Goal: Information Seeking & Learning: Learn about a topic

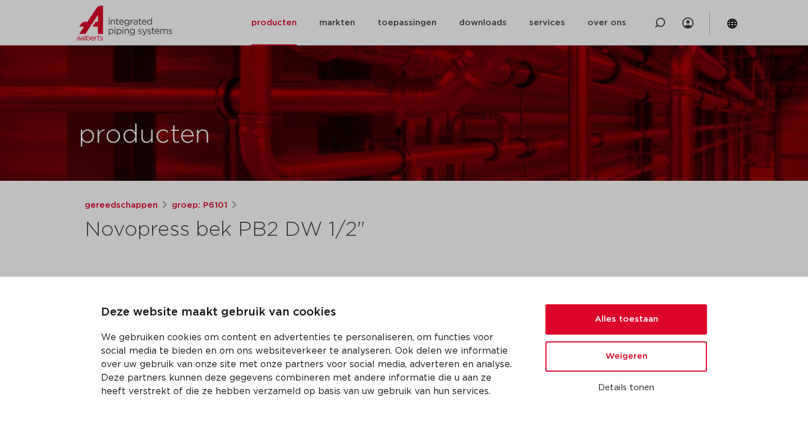
scroll to position [97, 0]
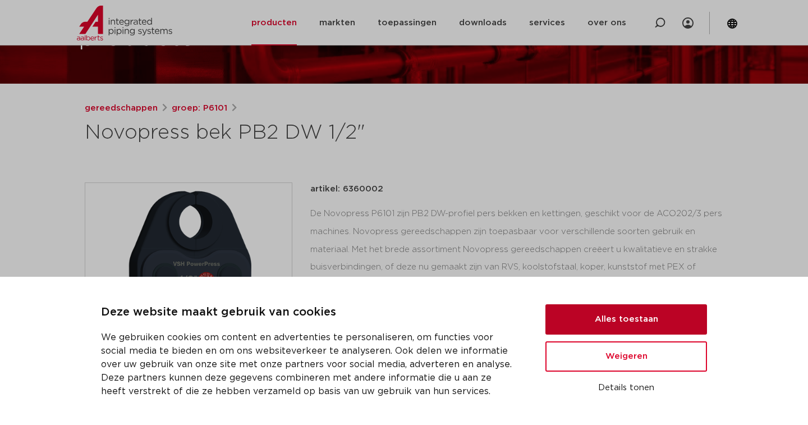
click at [586, 315] on button "Alles toestaan" at bounding box center [626, 319] width 162 height 30
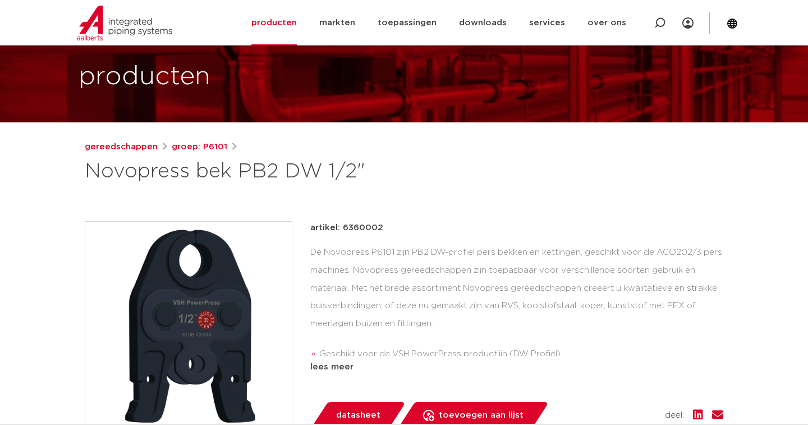
scroll to position [54, 0]
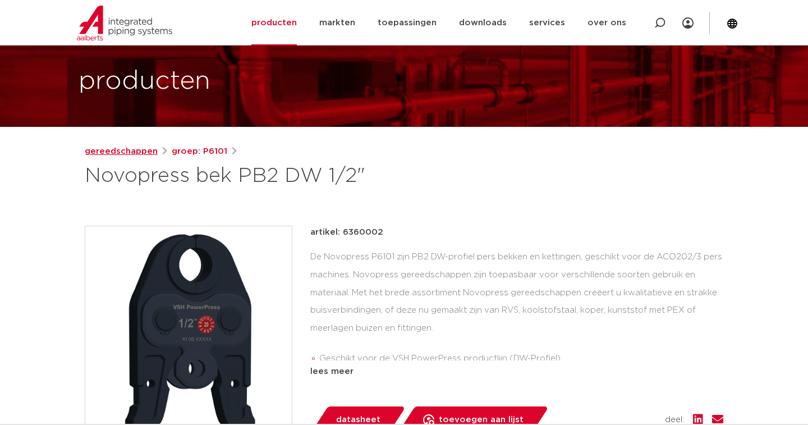
click at [144, 153] on link "gereedschappen" at bounding box center [121, 151] width 73 height 13
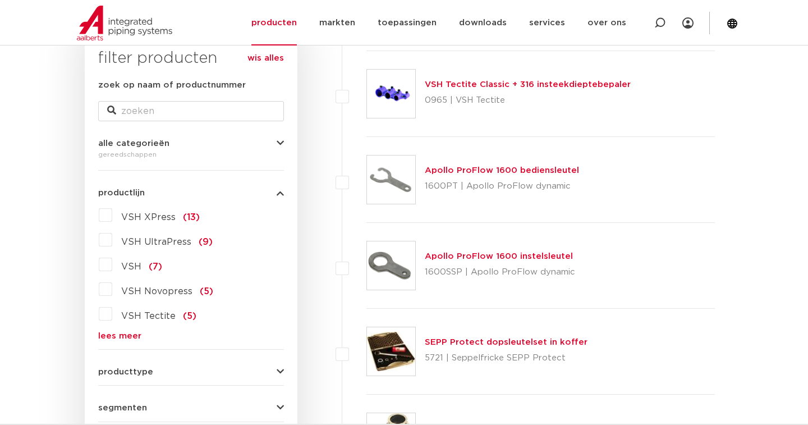
scroll to position [194, 0]
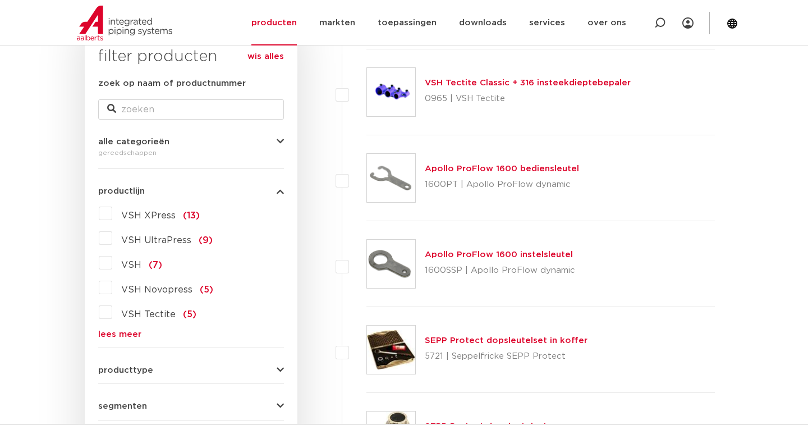
click at [117, 336] on link "lees meer" at bounding box center [191, 334] width 186 height 8
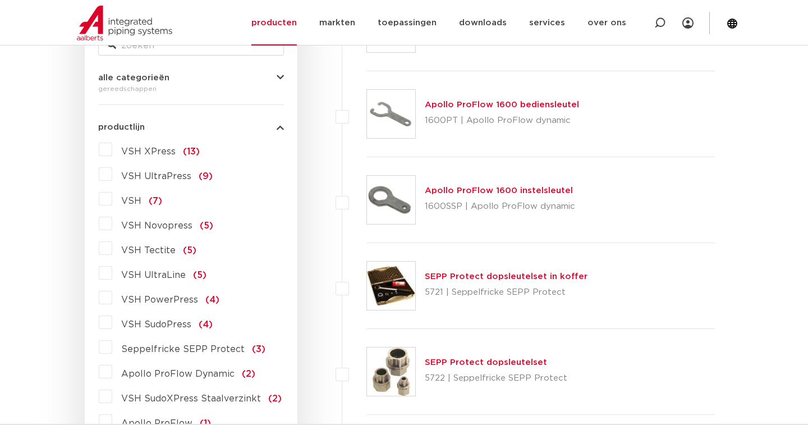
scroll to position [261, 0]
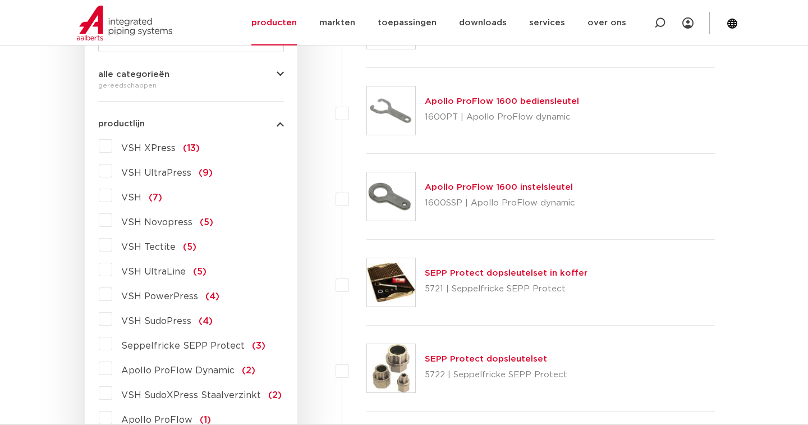
click at [112, 294] on label "VSH PowerPress (4)" at bounding box center [165, 294] width 107 height 18
click at [0, 0] on input "VSH PowerPress (4)" at bounding box center [0, 0] width 0 height 0
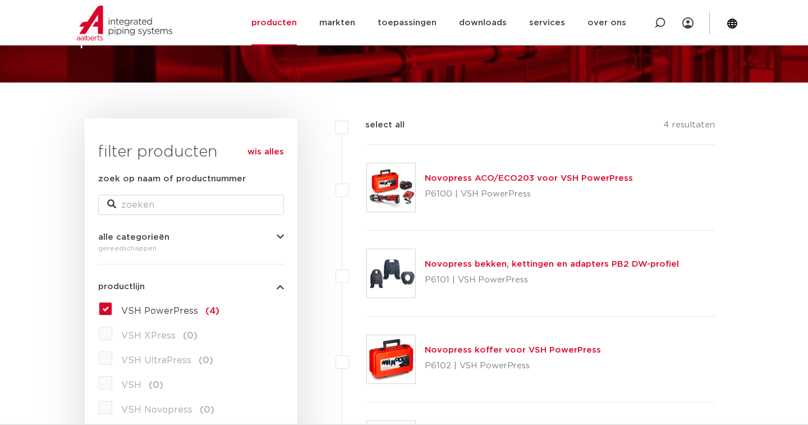
scroll to position [81, 0]
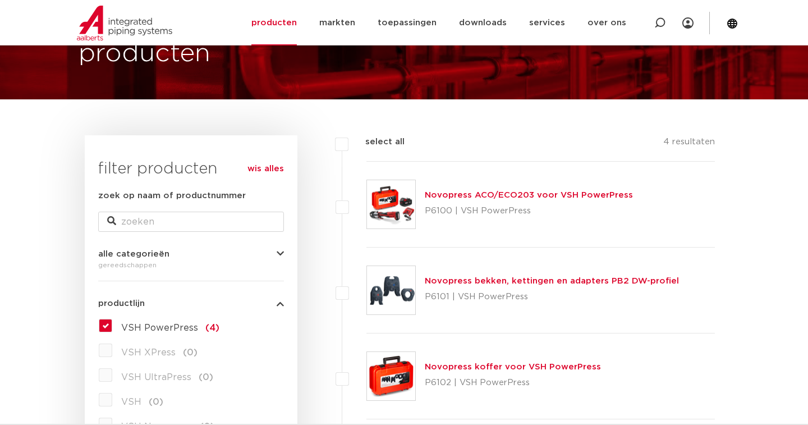
click at [478, 196] on link "Novopress ACO/ECO203 voor VSH PowerPress" at bounding box center [529, 195] width 208 height 8
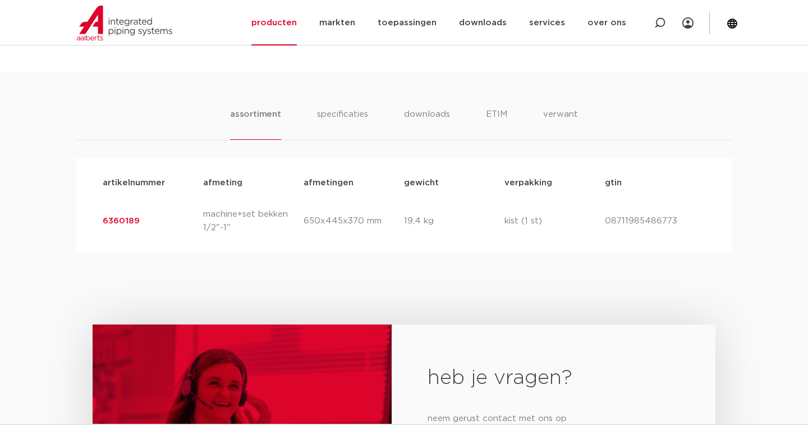
scroll to position [655, 0]
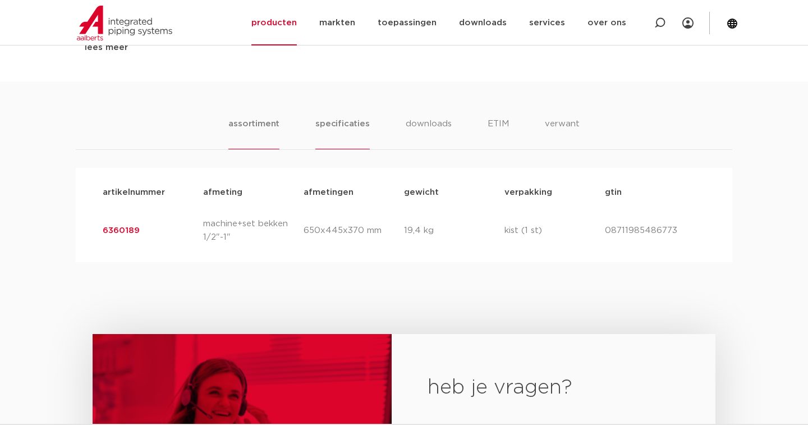
click at [348, 121] on li "specificaties" at bounding box center [342, 133] width 54 height 32
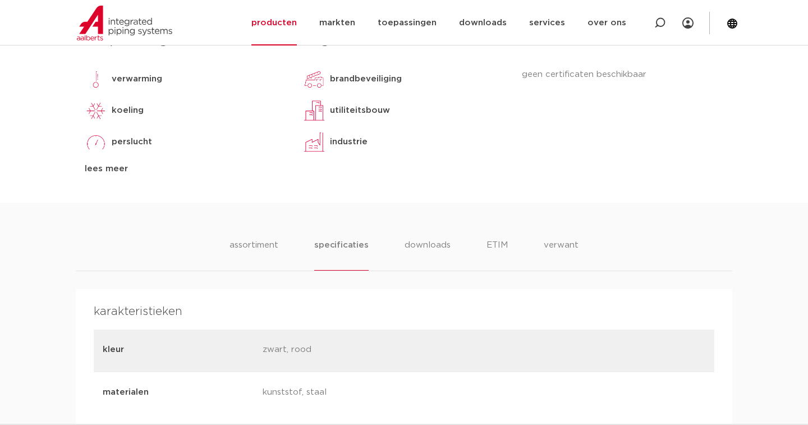
scroll to position [535, 0]
